Goal: Information Seeking & Learning: Learn about a topic

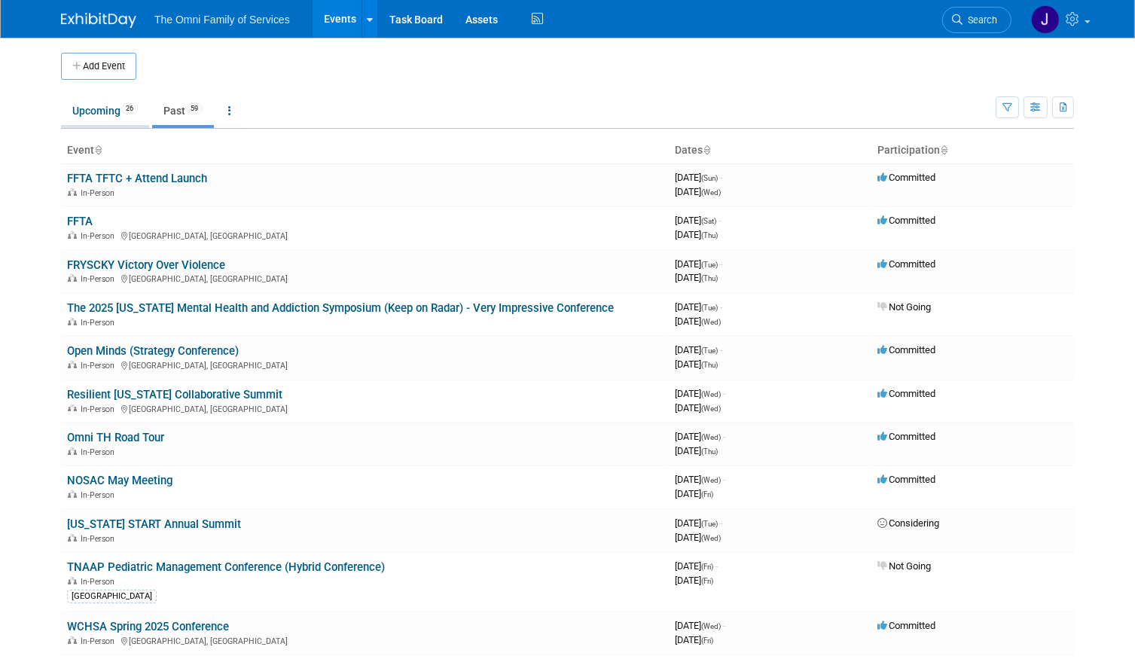
click at [102, 110] on link "Upcoming 26" at bounding box center [105, 110] width 88 height 29
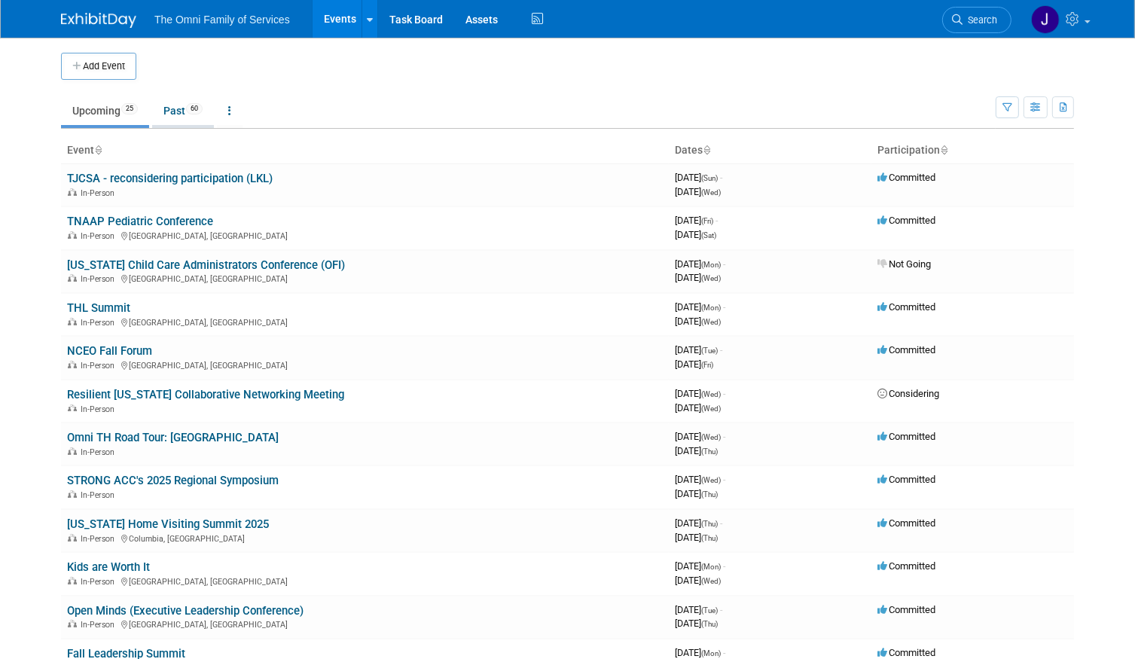
click at [172, 107] on link "Past 60" at bounding box center [183, 110] width 62 height 29
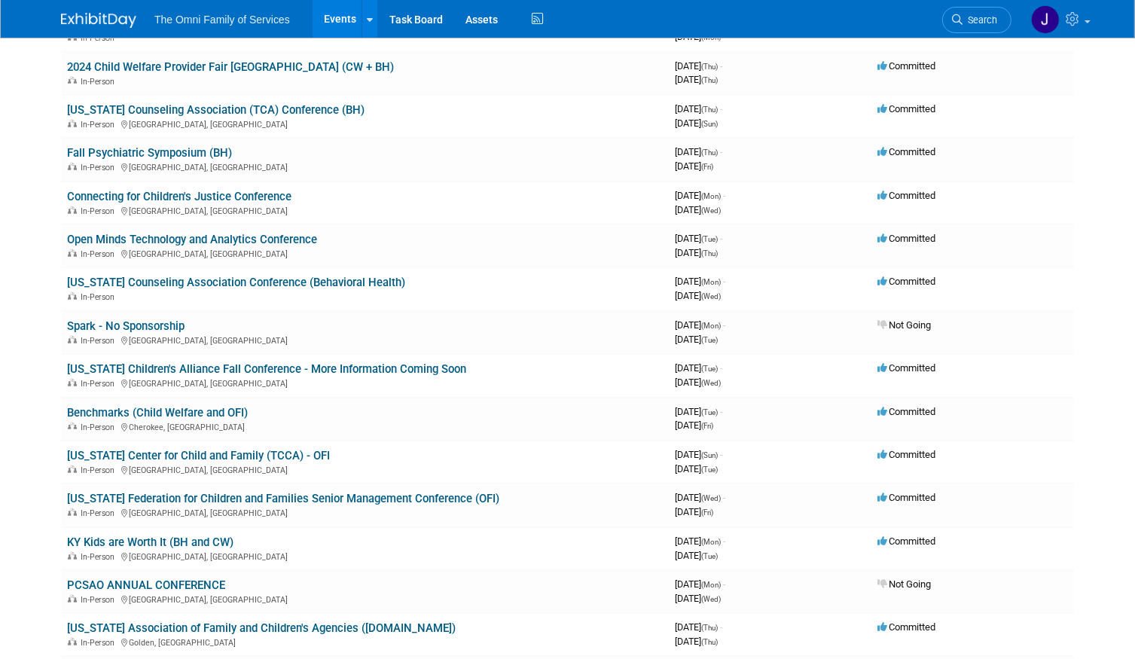
scroll to position [1322, 0]
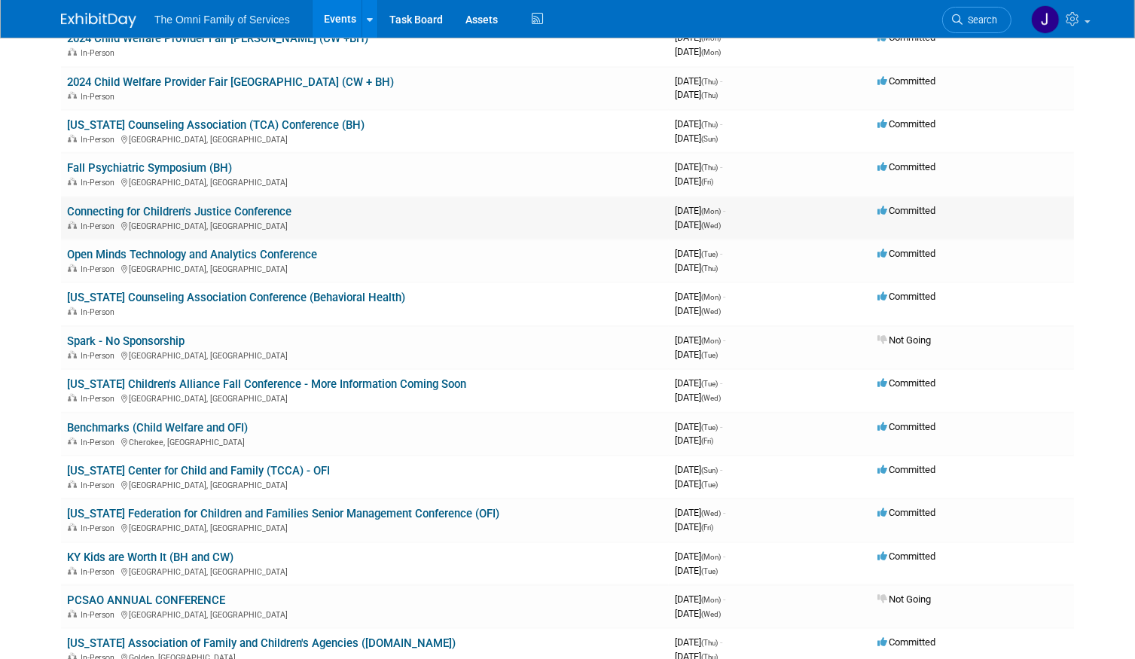
click at [222, 205] on link "Connecting for Children's Justice Conference" at bounding box center [179, 212] width 224 height 14
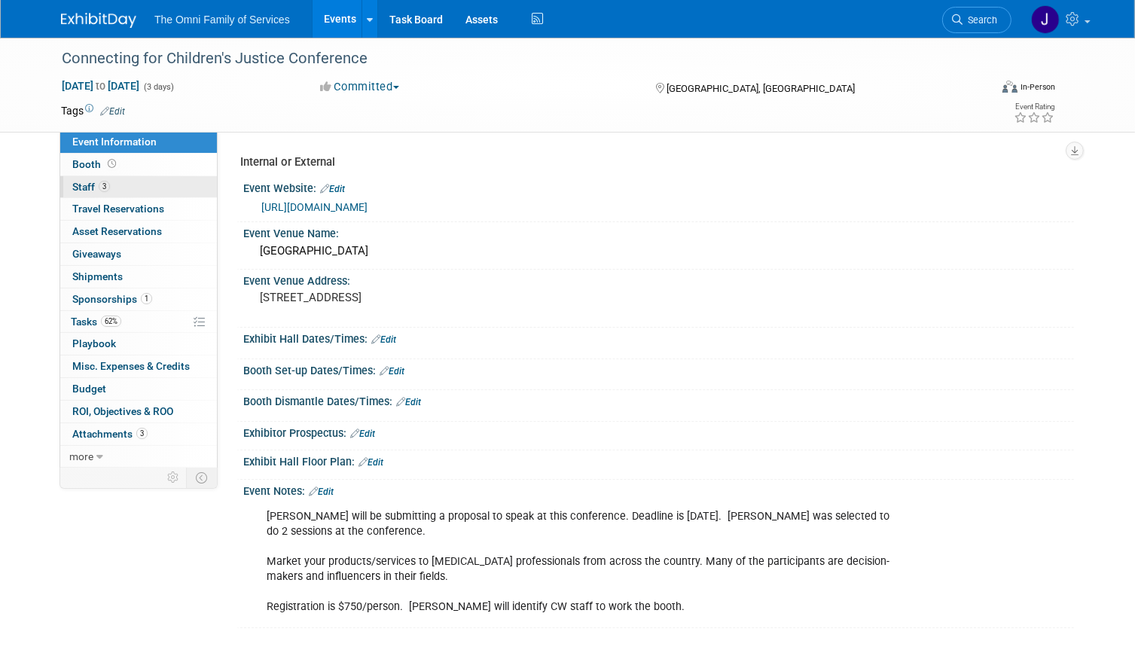
click at [90, 181] on span "Staff 3" at bounding box center [91, 187] width 38 height 12
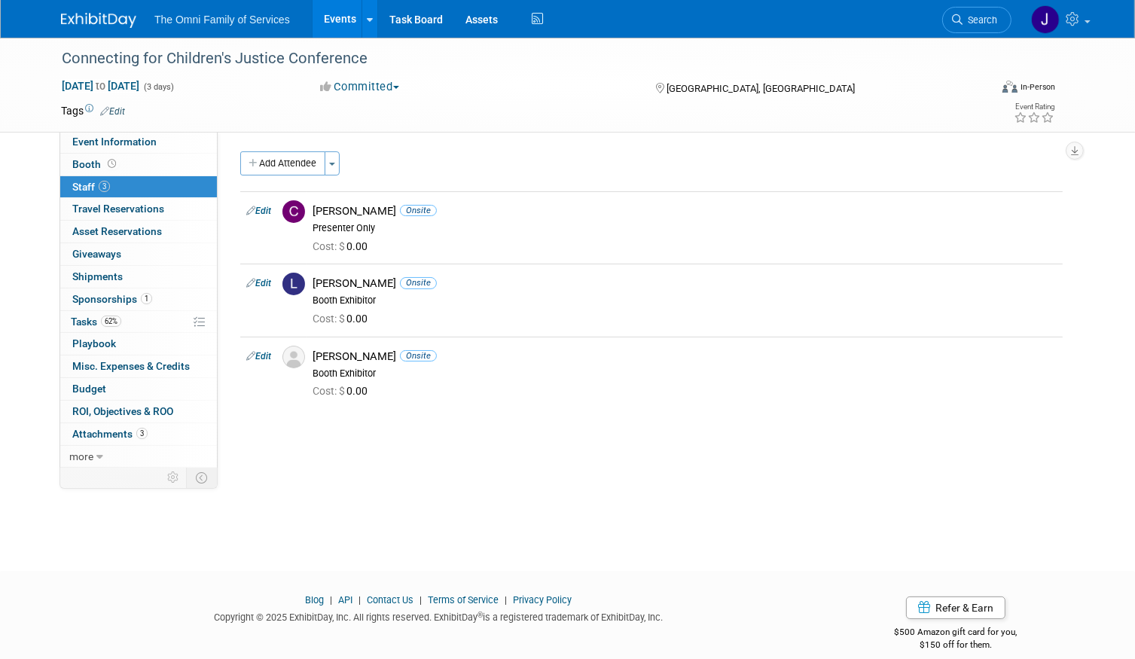
click at [116, 14] on img at bounding box center [98, 20] width 75 height 15
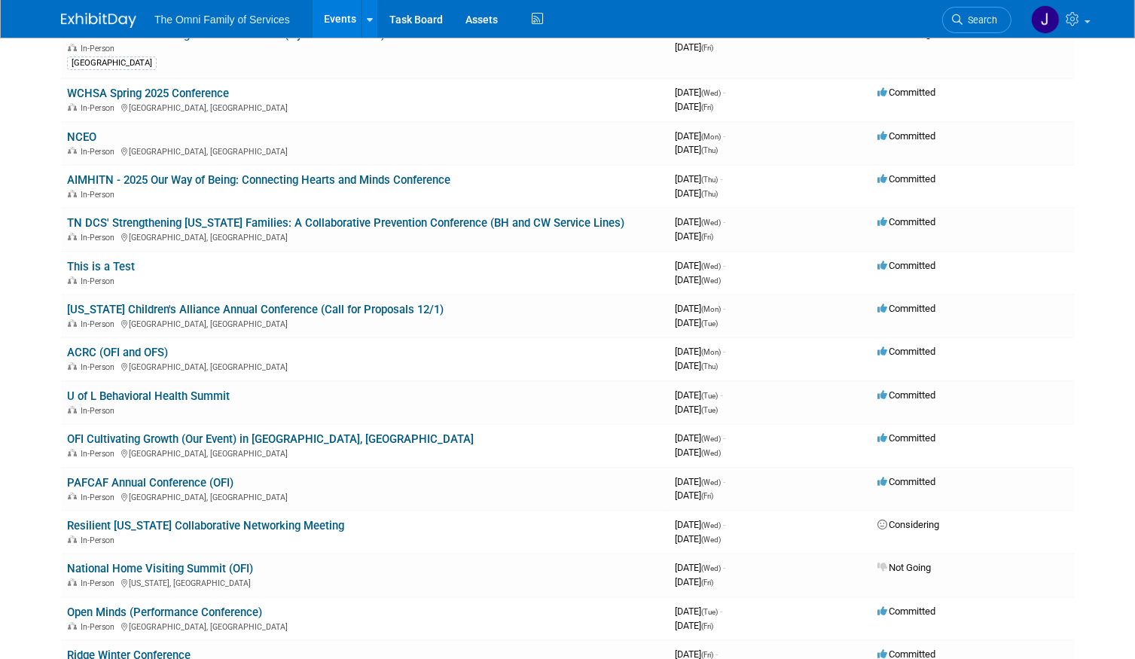
scroll to position [1153, 0]
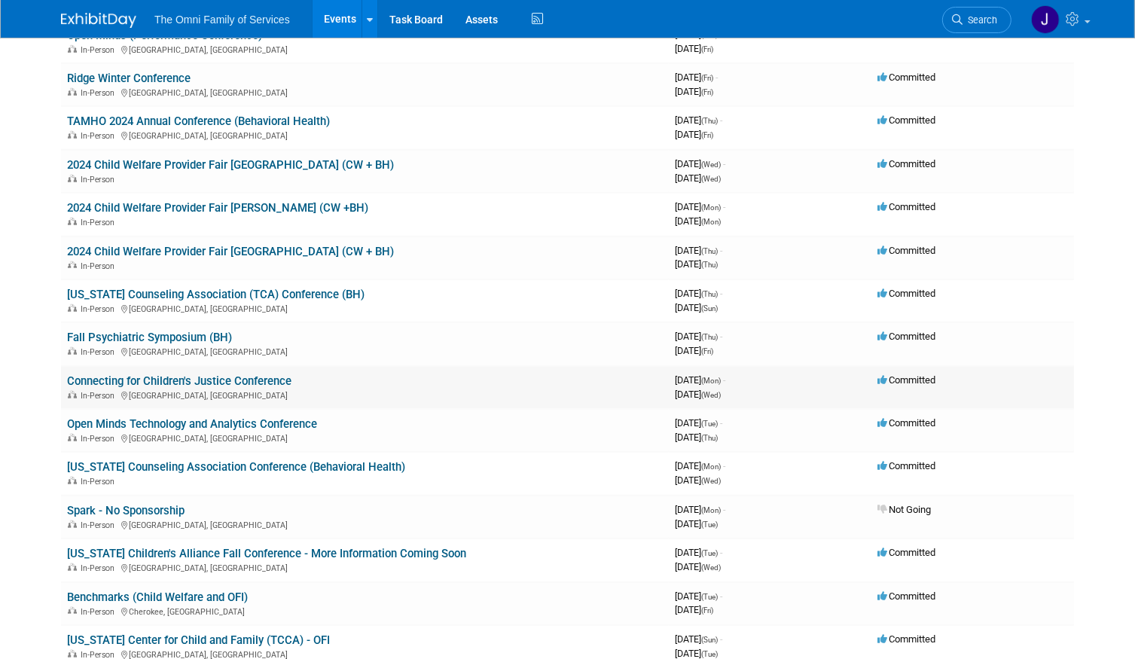
click at [219, 374] on link "Connecting for Children's Justice Conference" at bounding box center [179, 381] width 224 height 14
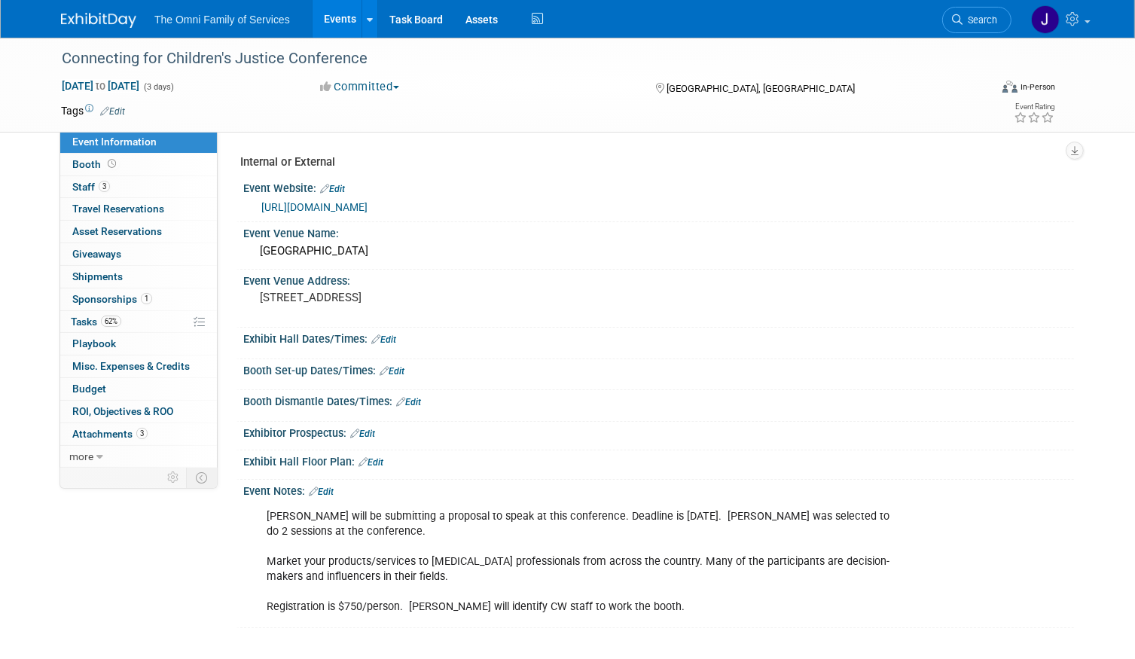
click at [116, 11] on link at bounding box center [107, 13] width 93 height 12
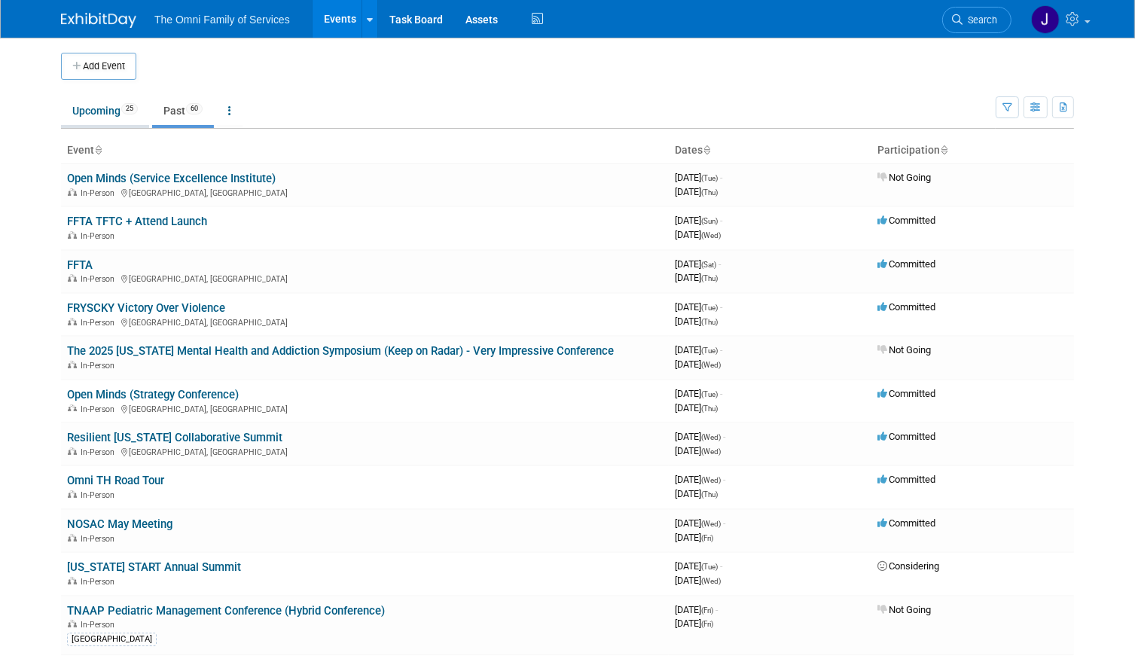
click at [102, 111] on link "Upcoming 25" at bounding box center [105, 110] width 88 height 29
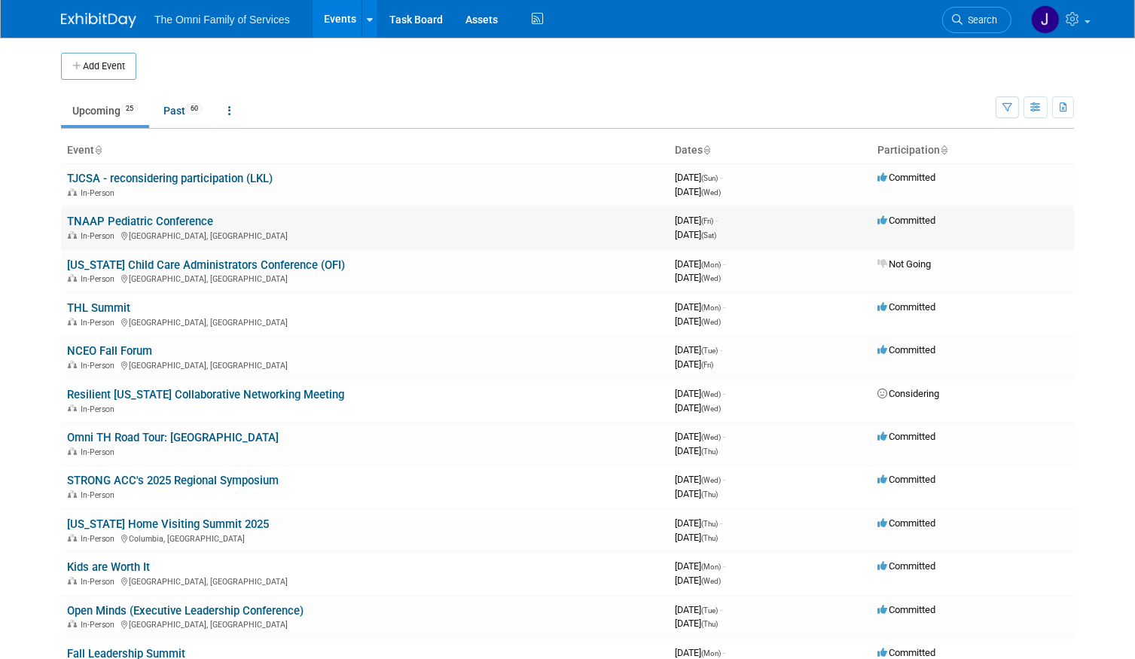
click at [145, 220] on link "TNAAP Pediatric Conference" at bounding box center [140, 222] width 146 height 14
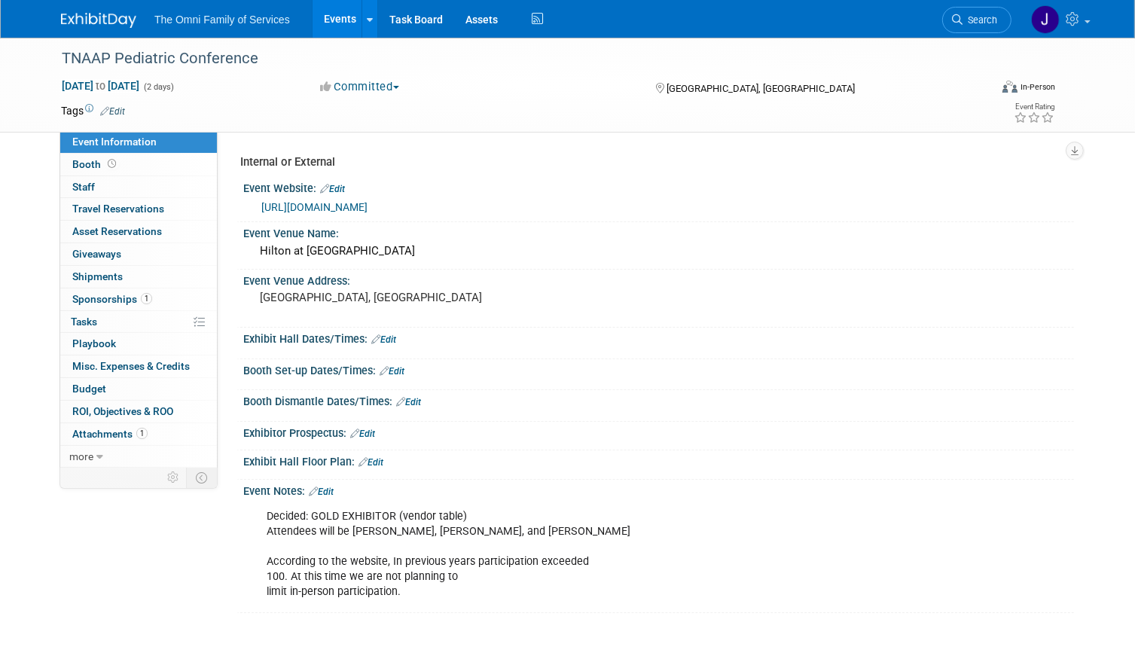
drag, startPoint x: 469, startPoint y: 257, endPoint x: 606, endPoint y: 328, distance: 153.9
click at [606, 328] on div "Internal or External Event Website: Edit [URL][DOMAIN_NAME] Event Venue Name: H…" at bounding box center [651, 380] width 822 height 465
click at [837, 252] on div "Hilton at [GEOGRAPHIC_DATA]" at bounding box center [658, 250] width 808 height 23
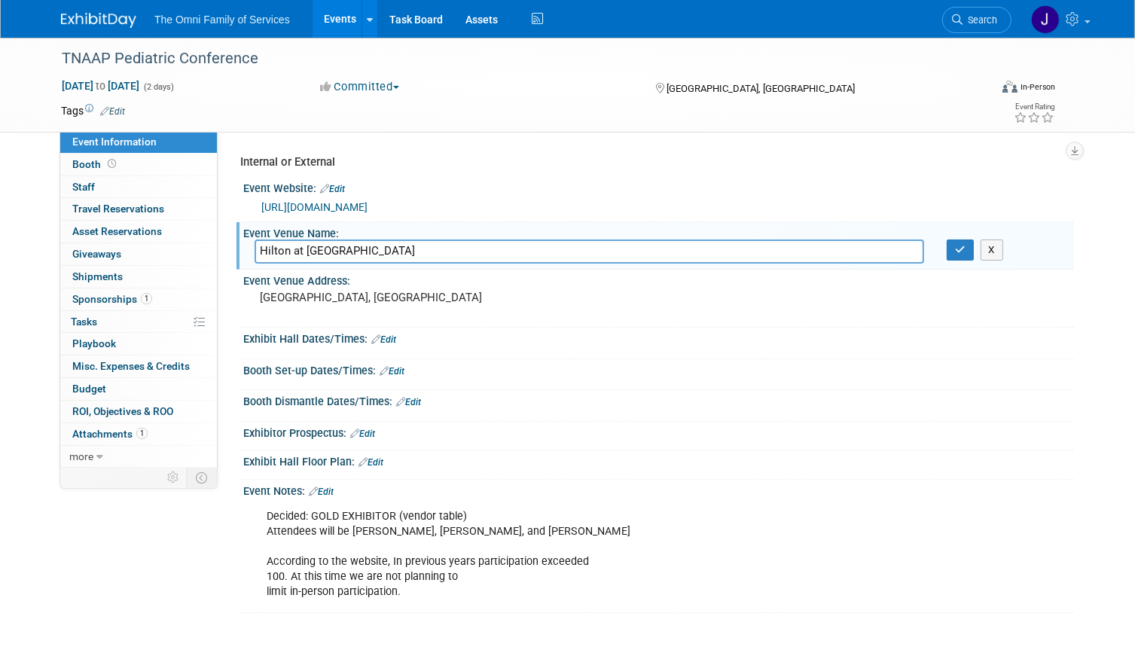
click at [926, 174] on div "Internal or External Event Website: Edit [URL][DOMAIN_NAME] Event Venue Name: H…" at bounding box center [651, 380] width 822 height 465
click at [961, 251] on icon "button" at bounding box center [960, 250] width 11 height 10
